Goal: Task Accomplishment & Management: Complete application form

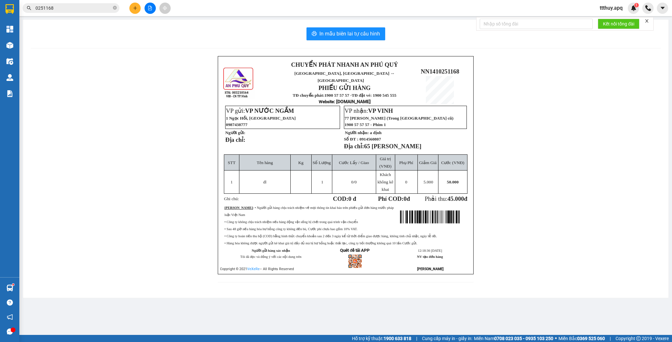
click at [62, 7] on input "0251168" at bounding box center [73, 8] width 76 height 7
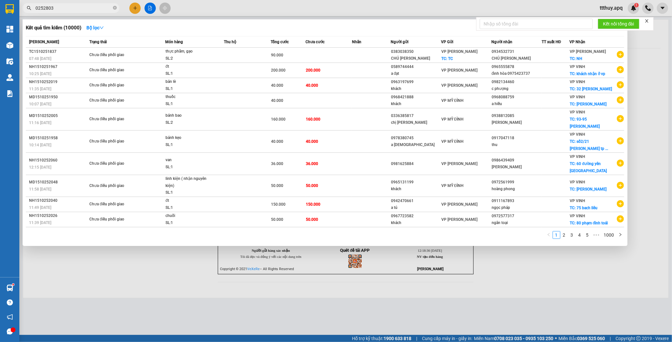
type input "0252803"
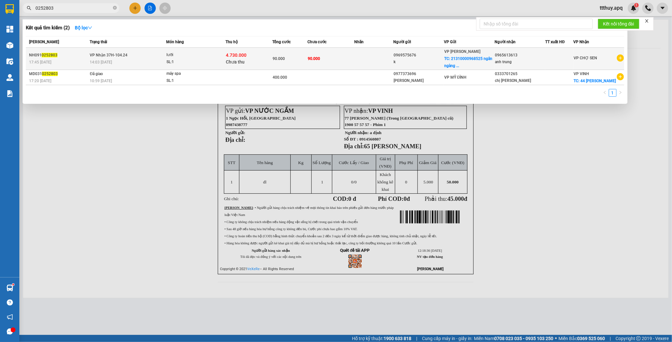
click at [172, 56] on div "lưỡi" at bounding box center [191, 55] width 48 height 7
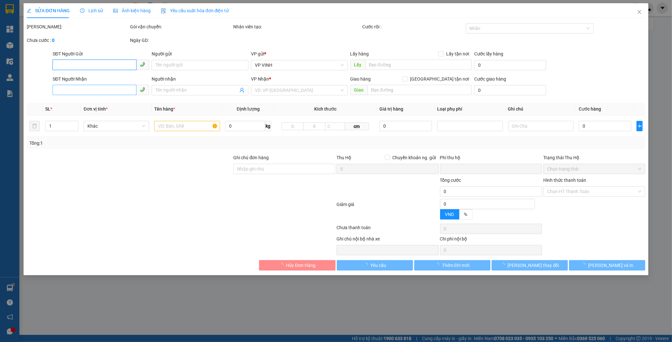
type input "0969575676"
type input "k"
checkbox input "true"
type input "21310000968525 ngân ngàng bidv"
type input "0965613613"
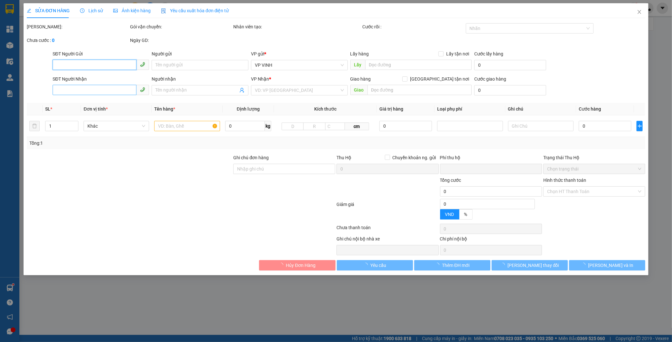
type input "anh trung"
type input "90.000"
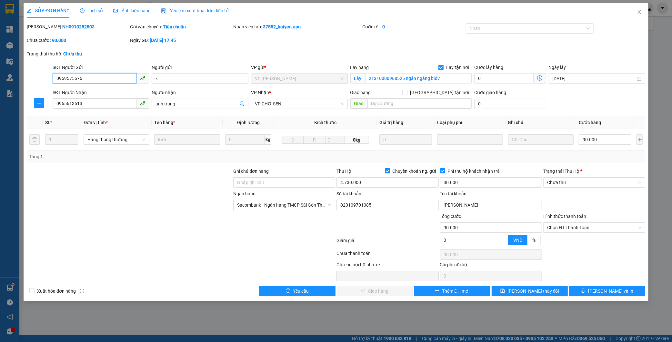
click at [97, 78] on input "0969575676" at bounding box center [95, 78] width 84 height 10
click at [642, 12] on span "Close" at bounding box center [640, 12] width 18 height 18
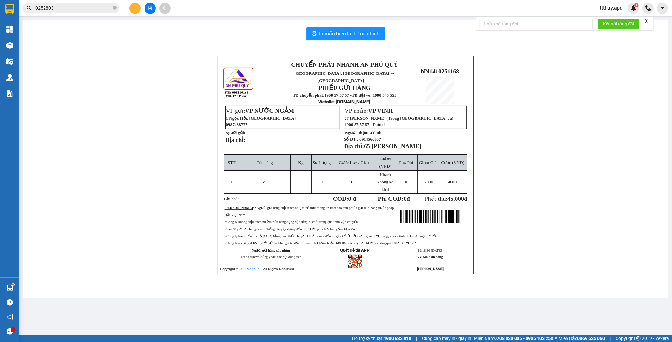
click at [77, 10] on input "0252803" at bounding box center [73, 8] width 76 height 7
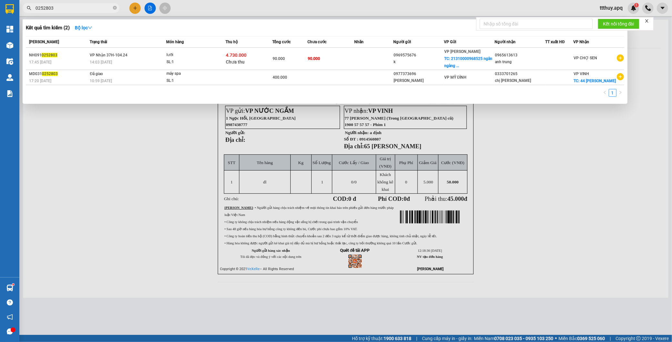
click at [77, 10] on input "0252803" at bounding box center [73, 8] width 76 height 7
paste input "969575676"
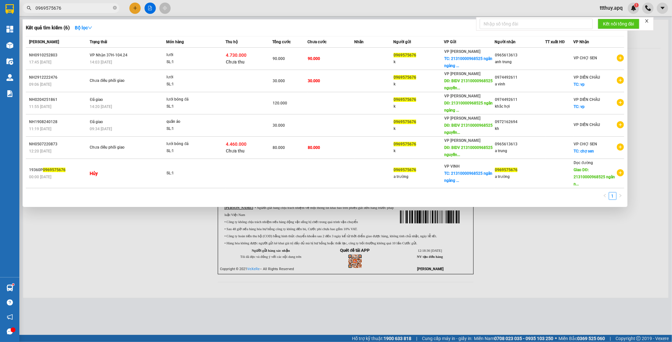
type input "0969575676"
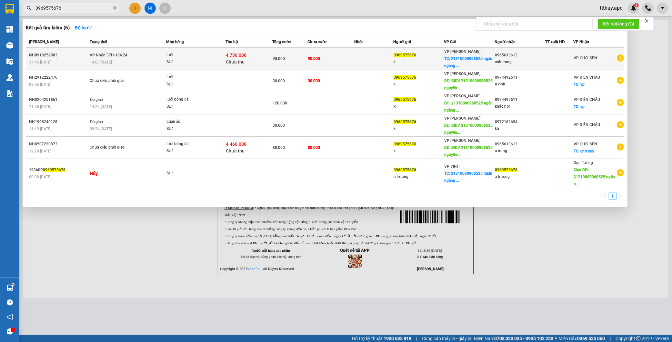
click at [225, 56] on span "lưỡi SL: 1" at bounding box center [196, 59] width 59 height 14
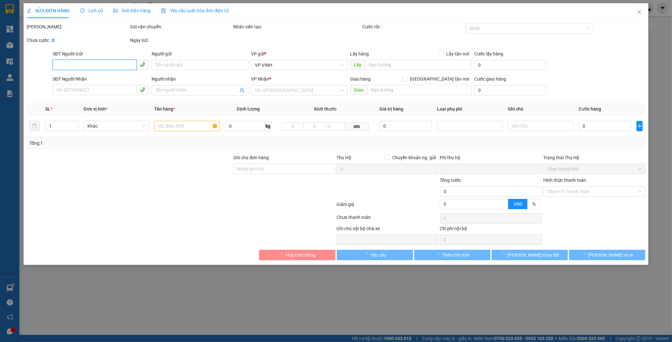
type input "0969575676"
type input "k"
checkbox input "true"
type input "21310000968525 ngân ngàng bidv"
type input "0965613613"
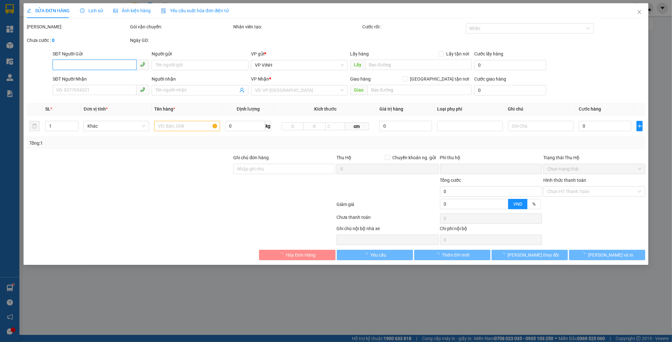
type input "anh trung"
type input "90.000"
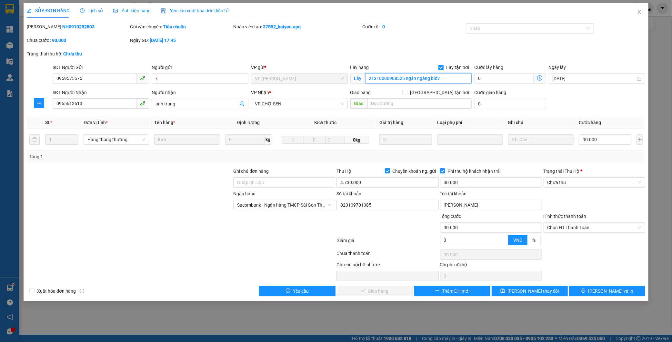
click at [393, 77] on input "21310000968525 ngân ngàng bidv" at bounding box center [418, 78] width 106 height 10
click at [393, 78] on input "21310000968525 ngân ngàng bidv" at bounding box center [418, 78] width 106 height 10
click at [379, 205] on input "020109701085" at bounding box center [388, 205] width 102 height 10
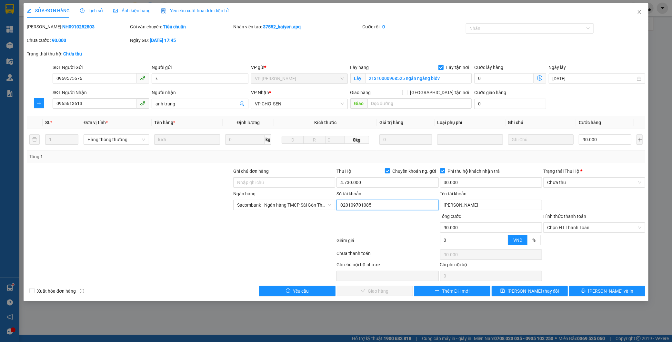
click at [379, 205] on input "020109701085" at bounding box center [388, 205] width 102 height 10
drag, startPoint x: 640, startPoint y: 8, endPoint x: 591, endPoint y: 21, distance: 50.4
click at [639, 10] on span "Close" at bounding box center [640, 12] width 18 height 18
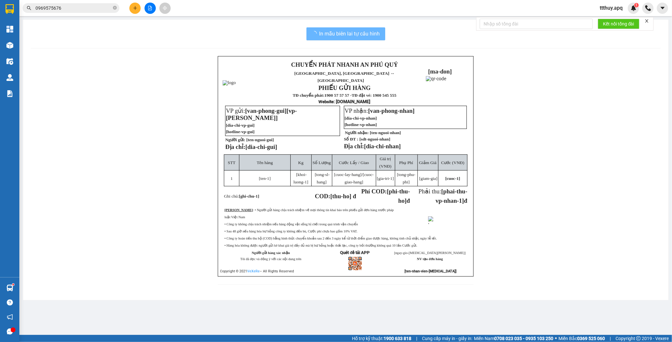
click at [85, 10] on input "0969575676" at bounding box center [73, 8] width 76 height 7
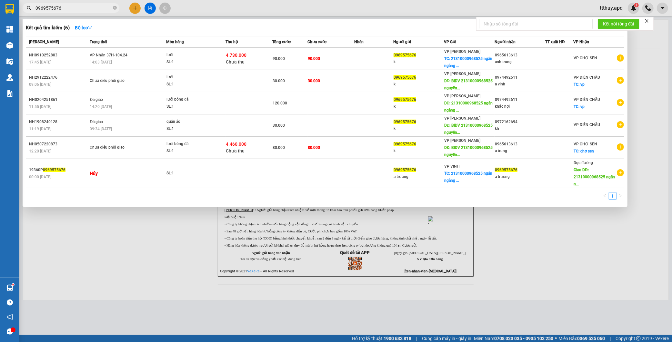
click at [85, 10] on input "0969575676" at bounding box center [73, 8] width 76 height 7
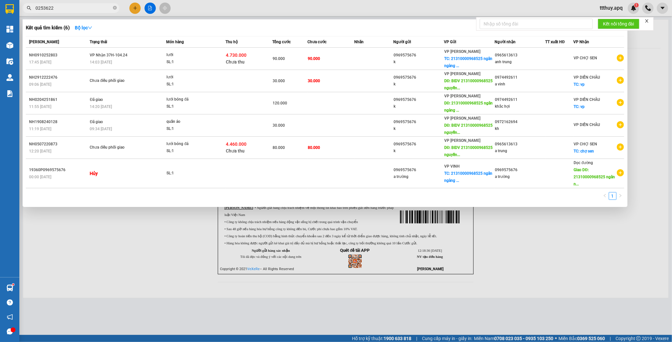
type input "0253622"
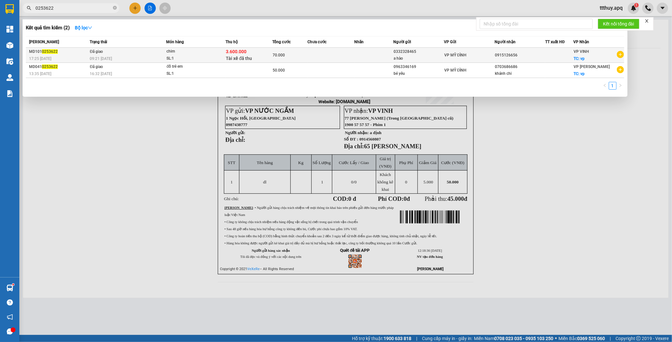
click at [134, 62] on div "09:21 - 11/10" at bounding box center [128, 58] width 76 height 7
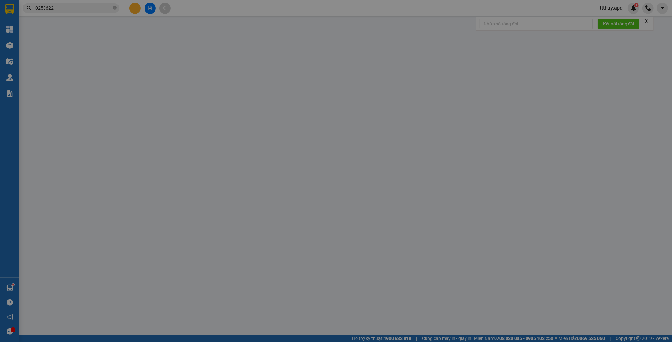
type input "0332328465"
type input "a hào"
type input "0915126656"
checkbox input "true"
type input "vp"
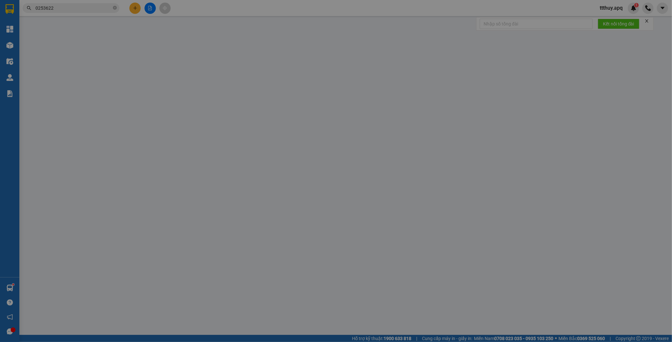
checkbox input "true"
type input "3.600.000"
type input "30.000"
type input "70.000"
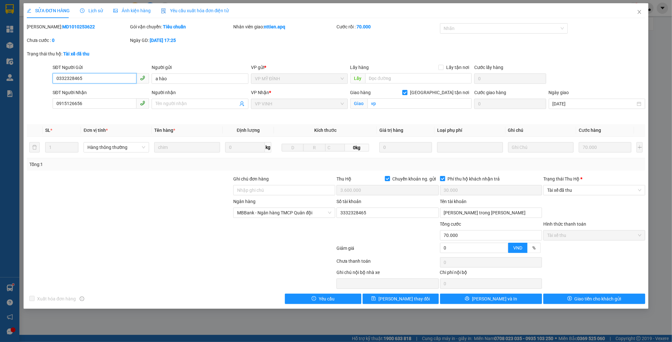
click at [104, 79] on input "0332328465" at bounding box center [95, 78] width 84 height 10
click at [534, 299] on button "Lưu và In" at bounding box center [491, 299] width 102 height 10
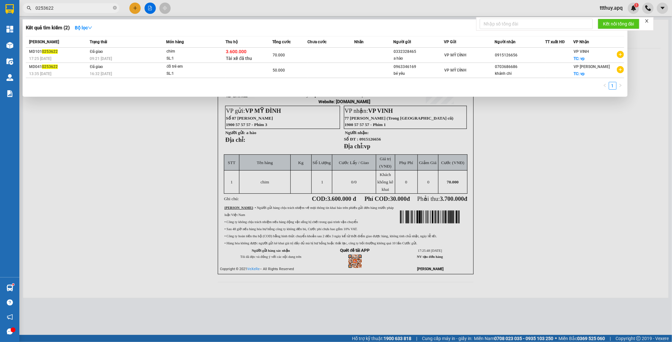
click at [97, 8] on input "0253622" at bounding box center [73, 8] width 76 height 7
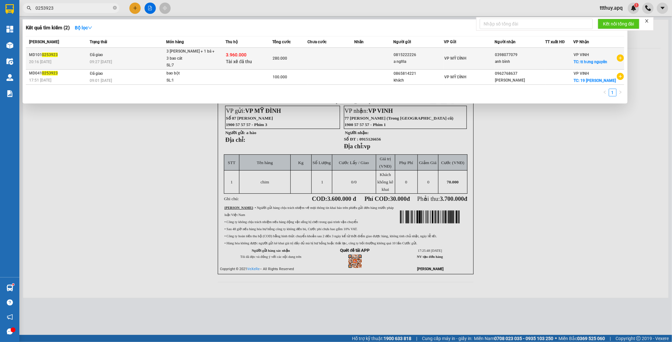
type input "0253923"
click at [167, 58] on div "3 thùng sơn + 1 bả + 3 bao cát" at bounding box center [191, 55] width 48 height 14
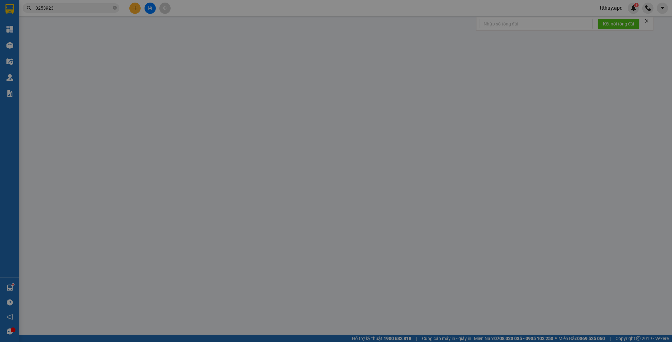
type input "0815222226"
type input "a nghĩa"
type input "0398077079"
type input "anh bình"
checkbox input "true"
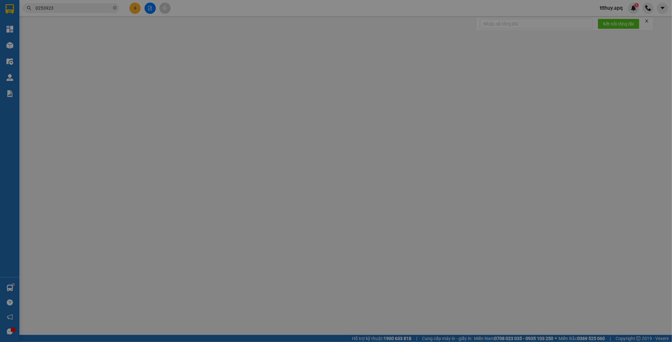
type input "tt hưng nguyên"
checkbox input "true"
type input "3.960.000"
type input "30.000"
type input "280.000"
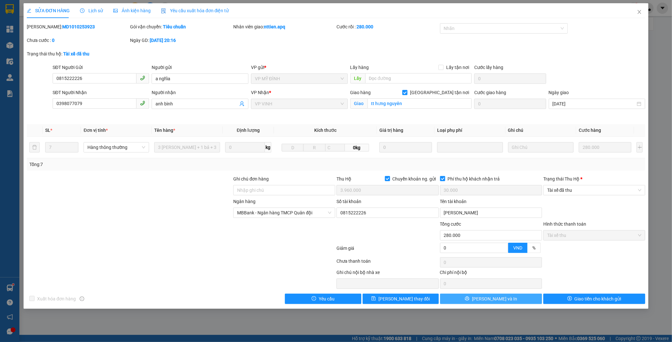
click at [534, 298] on button "Lưu và In" at bounding box center [491, 299] width 102 height 10
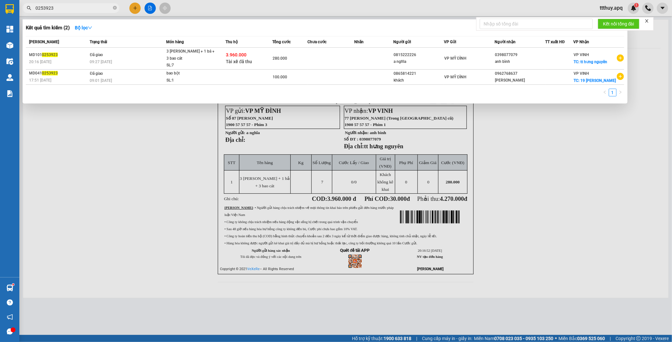
click at [100, 4] on span "0253923" at bounding box center [71, 8] width 97 height 10
click at [114, 7] on icon "close-circle" at bounding box center [115, 8] width 4 height 4
type input "0253613"
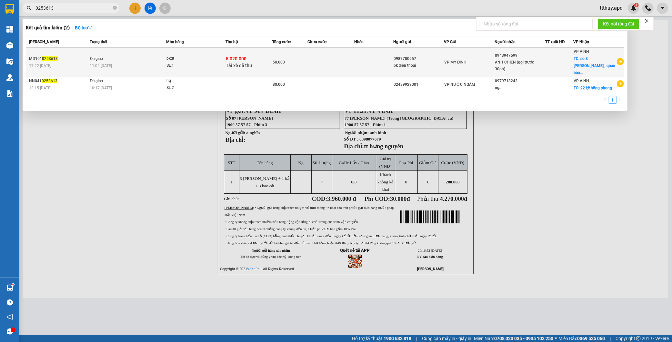
click at [177, 56] on div "pkdt" at bounding box center [191, 58] width 48 height 7
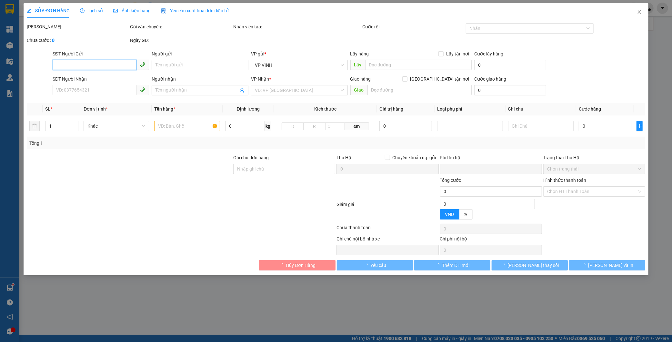
type input "0987780957"
type input "pk điện thoại"
type input "0943947599"
type input "ANH CHIẾN (gọi trước 30ph)"
checkbox input "true"
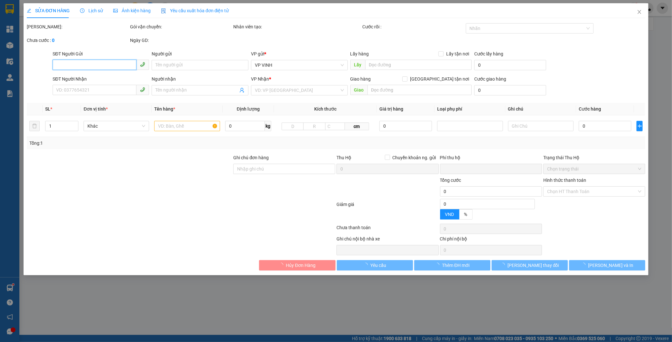
type input "so 8 hồ bá kiện , quán bàu (cố định, k tự ý thay đổi)"
checkbox input "true"
type input "5.020.000"
type input "30.000"
type input "50.000"
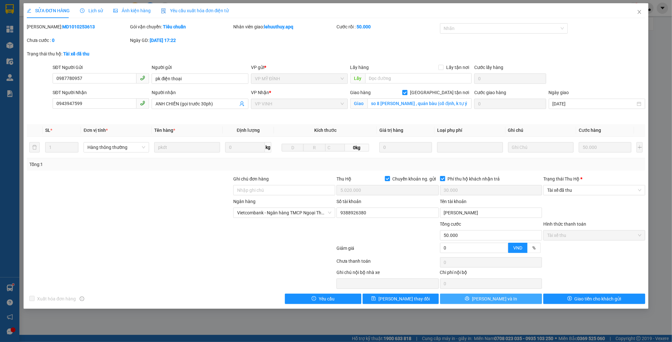
click at [515, 301] on button "Lưu và In" at bounding box center [491, 299] width 102 height 10
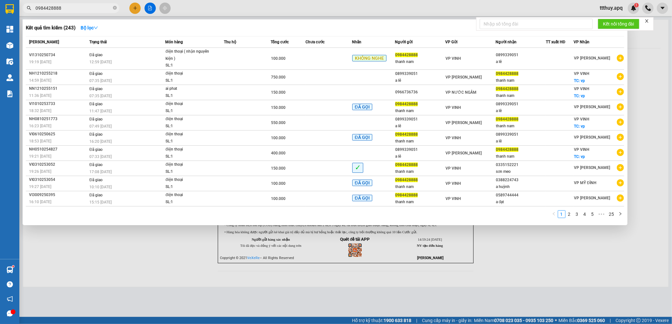
click at [249, 319] on div at bounding box center [336, 162] width 672 height 324
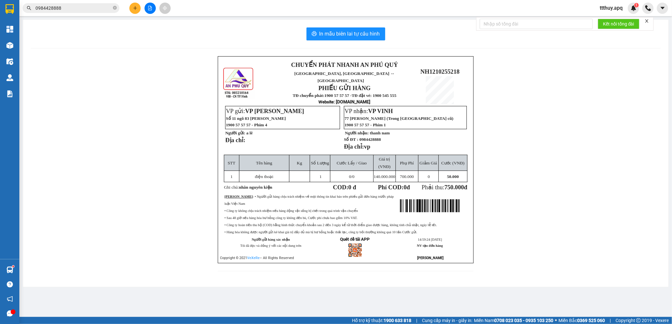
click at [79, 8] on input "0984428888" at bounding box center [73, 8] width 76 height 7
